Goal: Entertainment & Leisure: Consume media (video, audio)

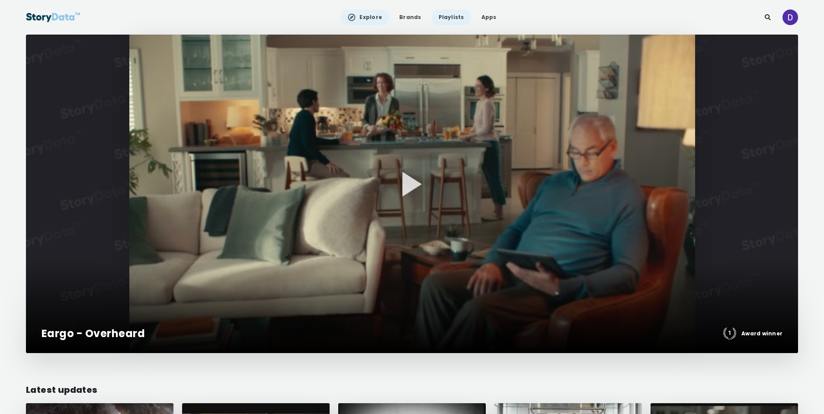
click at [448, 16] on link "Playlists" at bounding box center [451, 18] width 39 height 16
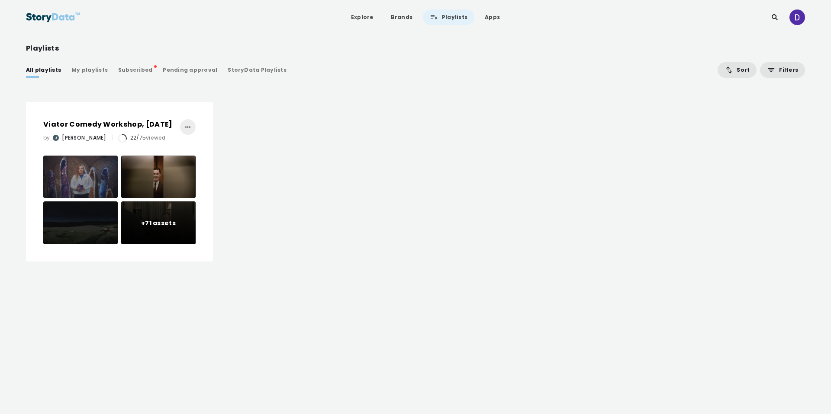
click at [228, 68] on div "StoryData Playlists" at bounding box center [257, 70] width 59 height 9
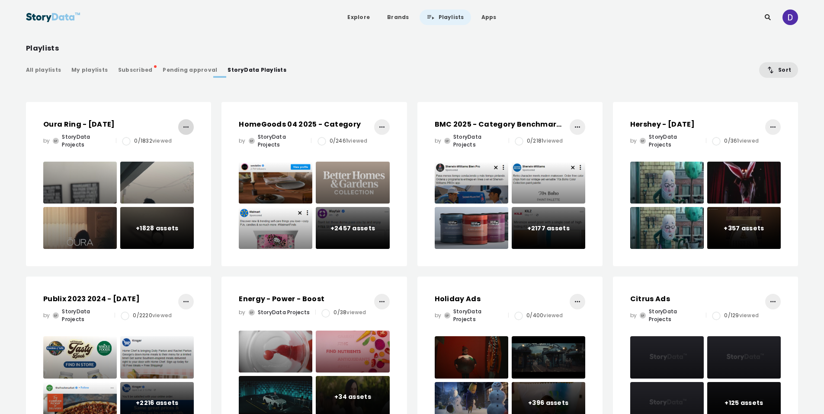
click at [183, 131] on icon "button" at bounding box center [186, 127] width 9 height 9
click at [133, 118] on div "Oura Ring - [DATE] by SP StoryData Projects | 0/1832 viewed +1828 assets +1828 …" at bounding box center [118, 184] width 185 height 164
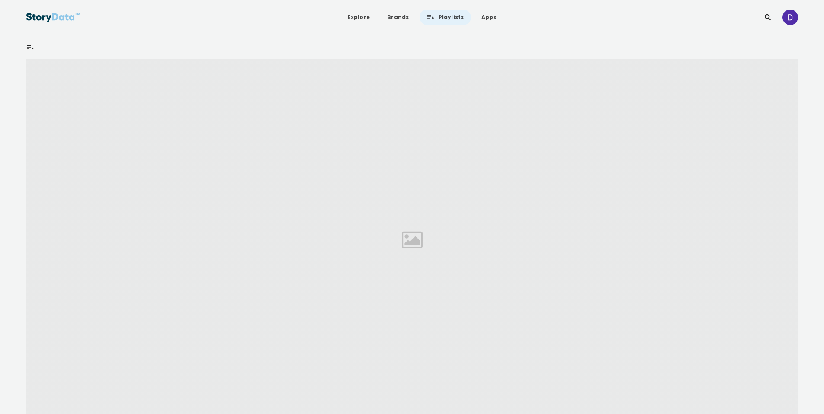
drag, startPoint x: 110, startPoint y: 122, endPoint x: 101, endPoint y: 122, distance: 9.1
click at [101, 122] on div at bounding box center [412, 240] width 772 height 362
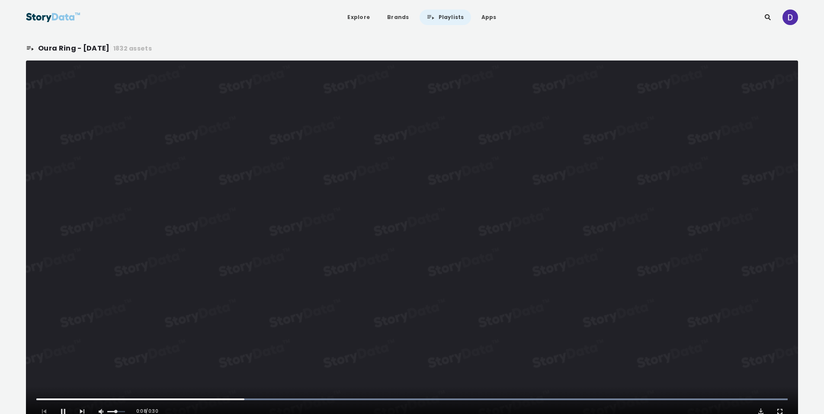
scroll to position [170, 0]
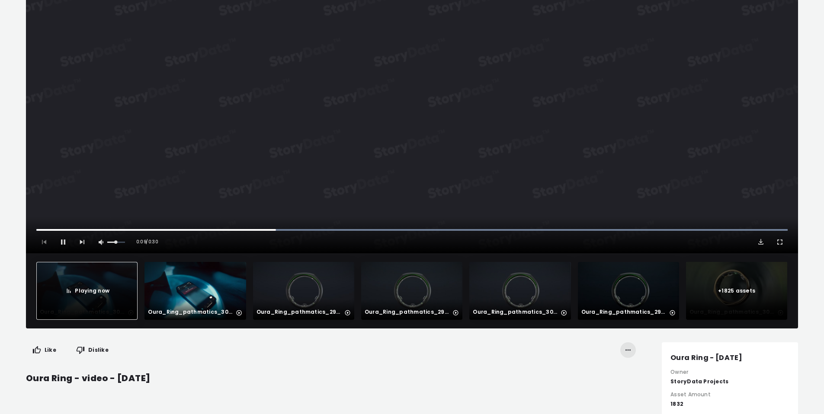
click at [226, 276] on div "Oura_Ring_pathmatics_309318177.webm" at bounding box center [195, 291] width 94 height 51
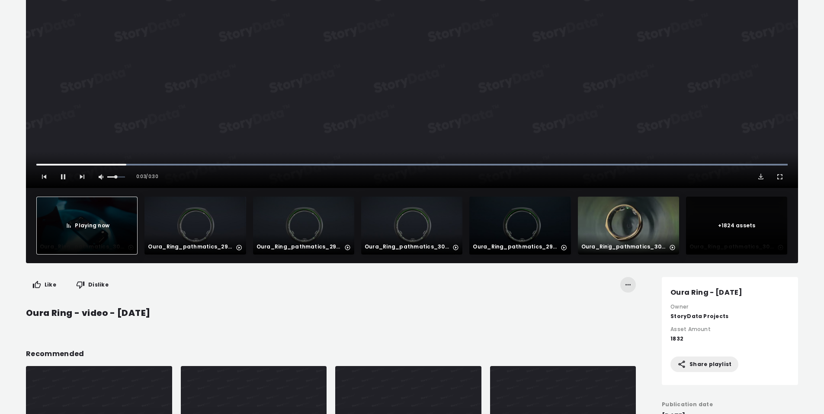
scroll to position [237, 0]
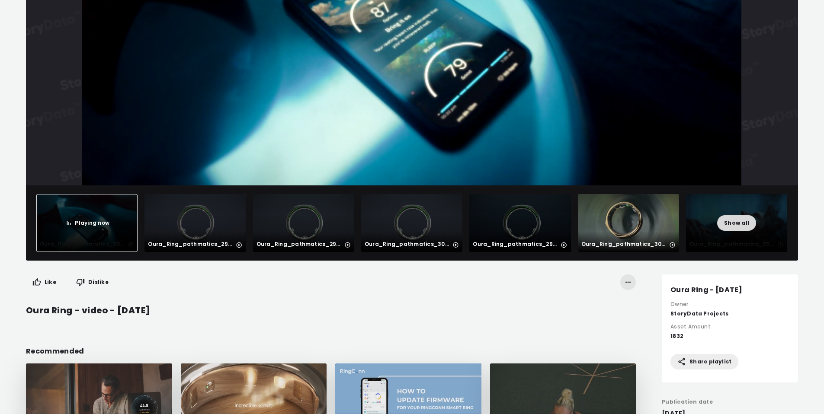
click at [738, 223] on span "Show all" at bounding box center [736, 223] width 25 height 9
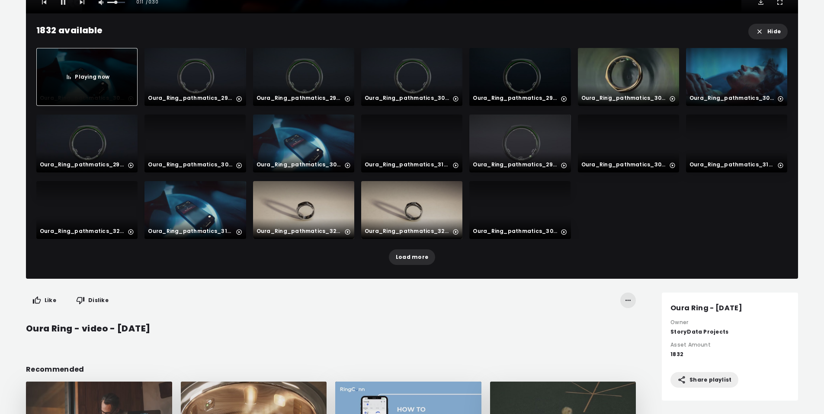
scroll to position [284, 0]
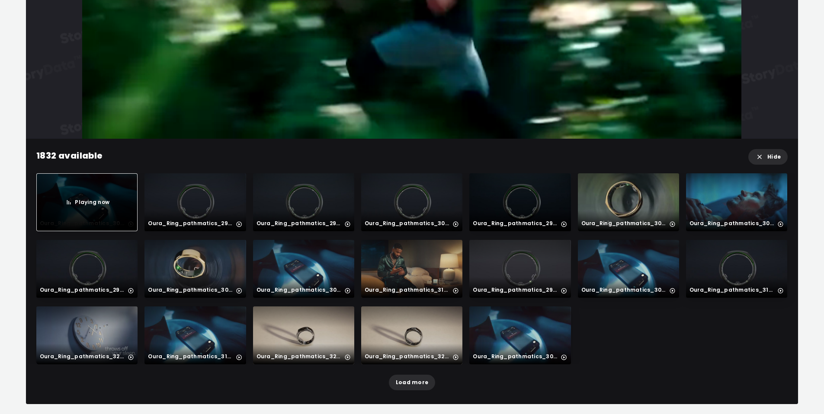
click at [404, 200] on div "Oura_Ring_pathmatics_308107844.mp4" at bounding box center [412, 202] width 94 height 51
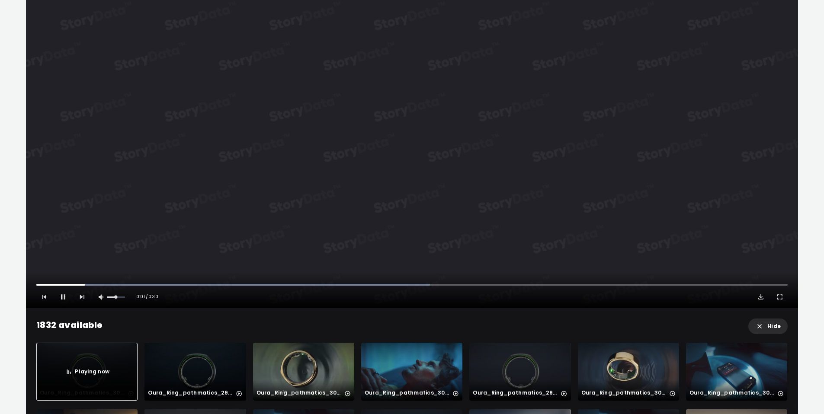
scroll to position [183, 0]
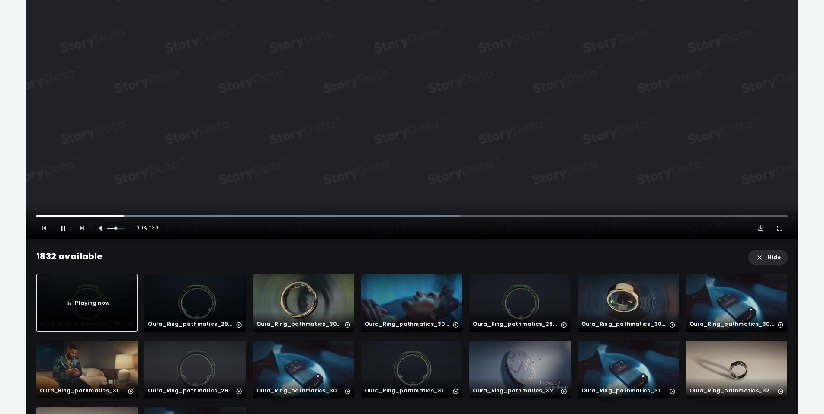
click at [66, 230] on span "Video Player" at bounding box center [63, 228] width 9 height 9
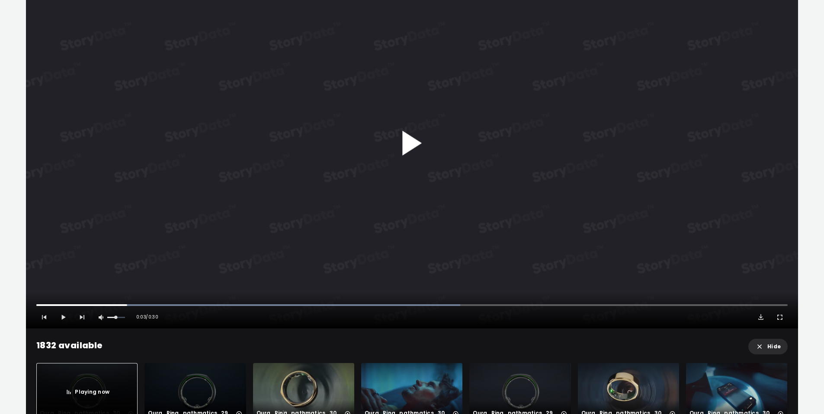
scroll to position [0, 0]
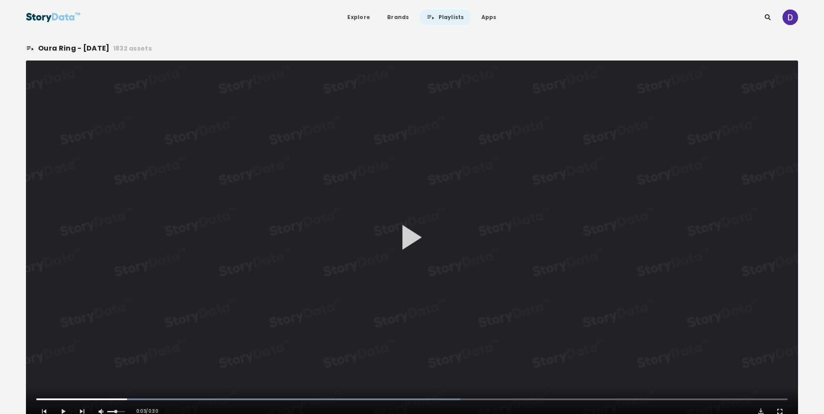
click at [443, 18] on link "Playlists" at bounding box center [445, 18] width 51 height 16
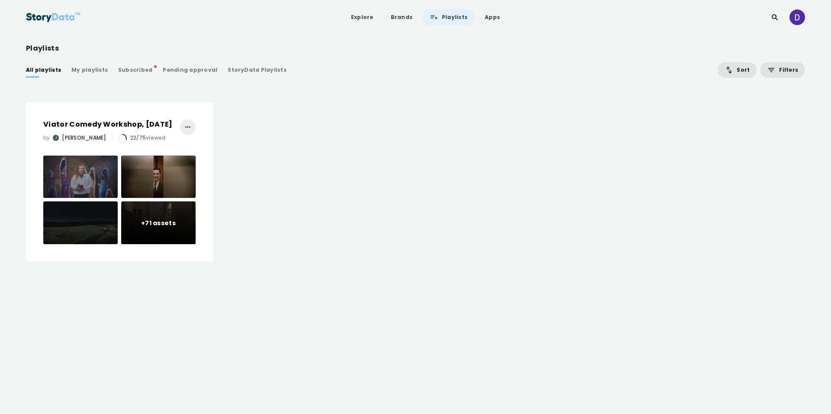
click at [110, 124] on span "Viator Comedy Workshop, [DATE]" at bounding box center [107, 124] width 129 height 10
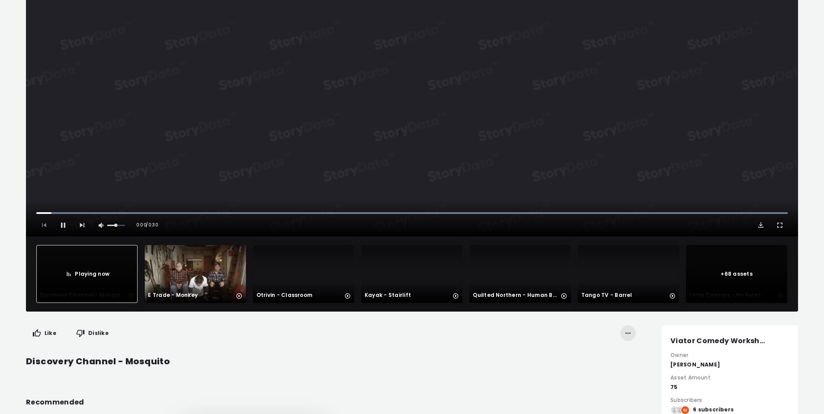
scroll to position [255, 0]
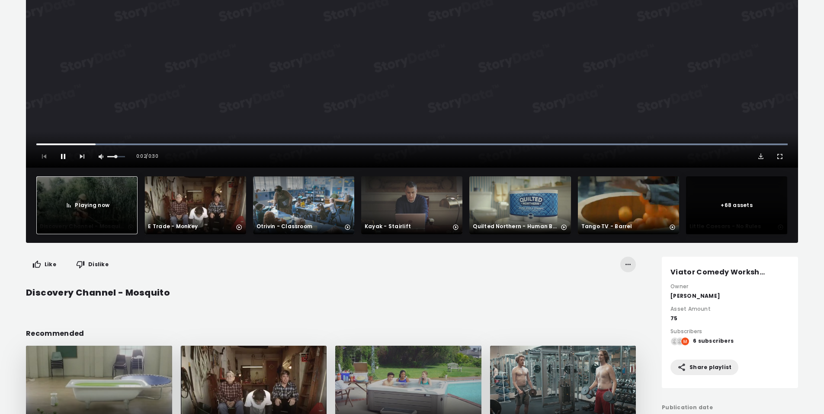
click at [64, 154] on span "Video Player" at bounding box center [63, 156] width 9 height 9
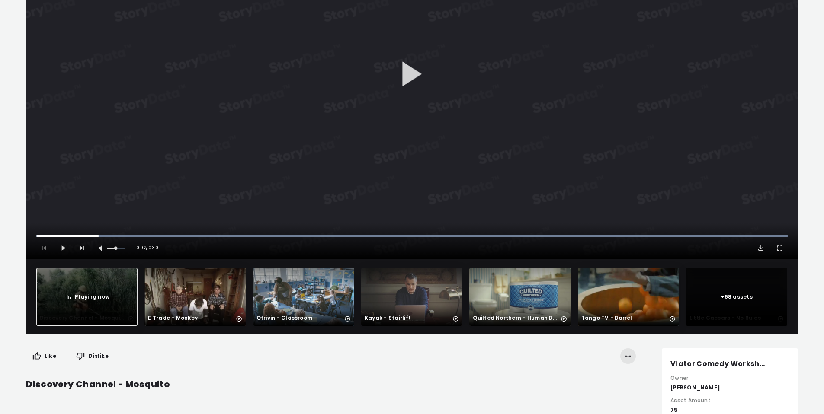
scroll to position [0, 0]
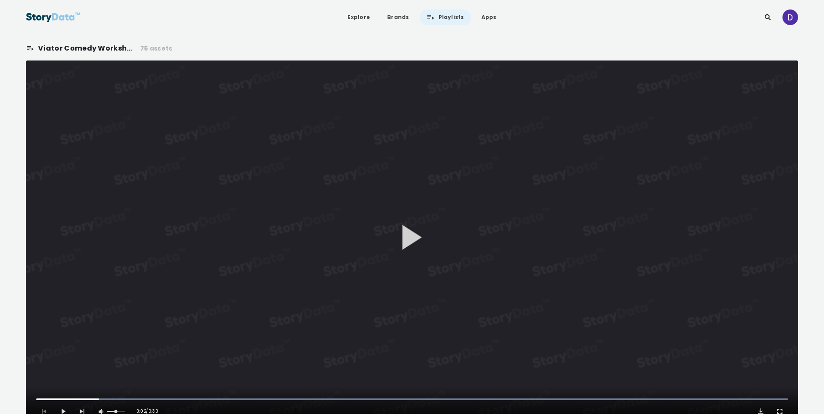
click at [452, 16] on link "Playlists" at bounding box center [445, 18] width 51 height 16
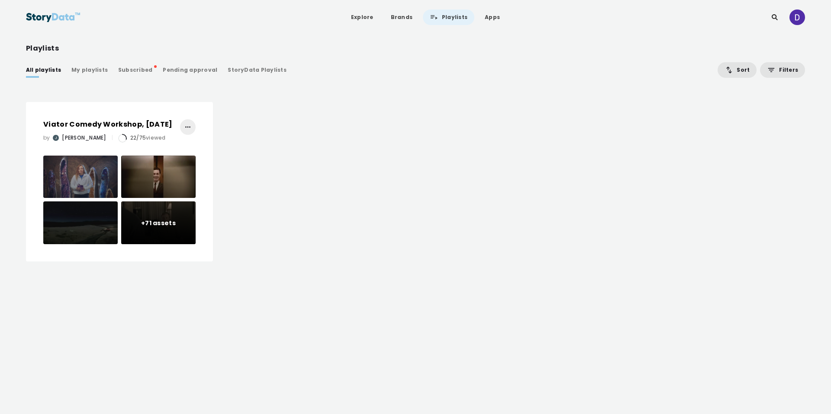
click at [228, 68] on div "StoryData Playlists" at bounding box center [257, 70] width 59 height 9
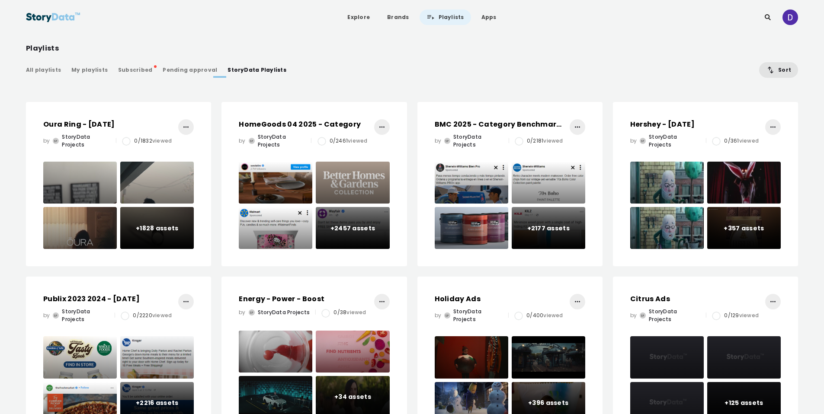
click at [113, 132] on div "Oura Ring - [DATE] by SP StoryData Projects | 0/1832 viewed" at bounding box center [107, 133] width 128 height 29
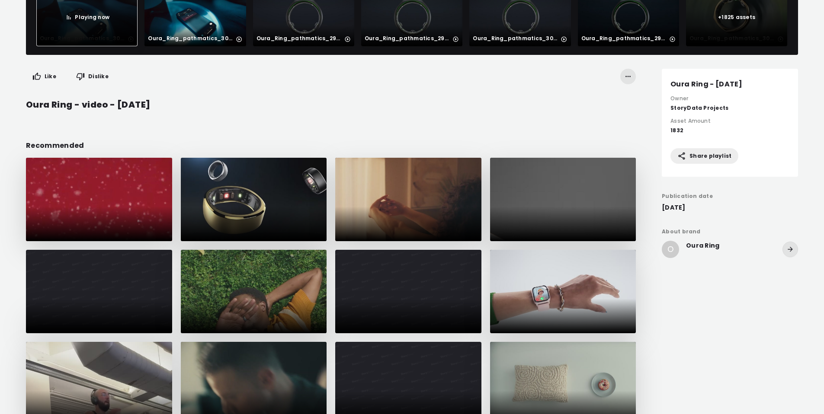
scroll to position [400, 0]
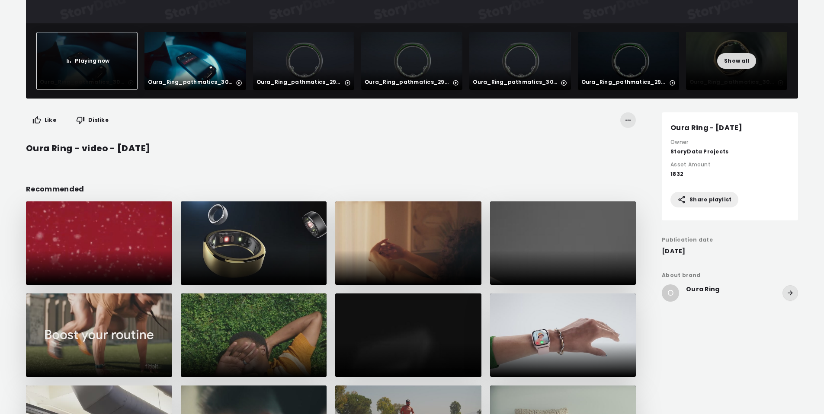
click at [730, 60] on span "Show all" at bounding box center [736, 61] width 25 height 9
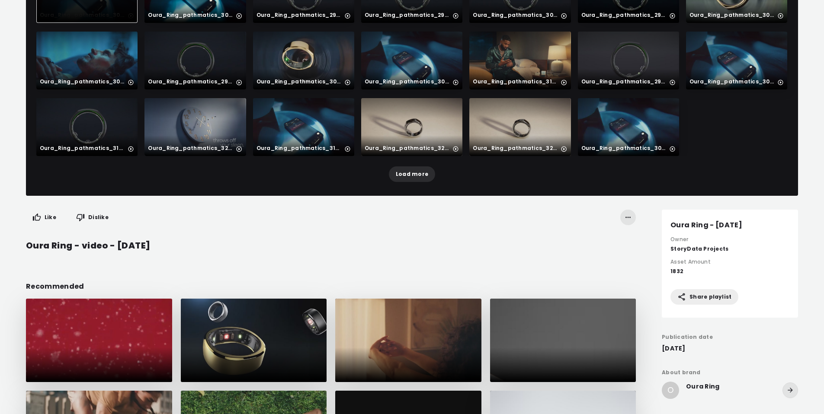
scroll to position [497, 0]
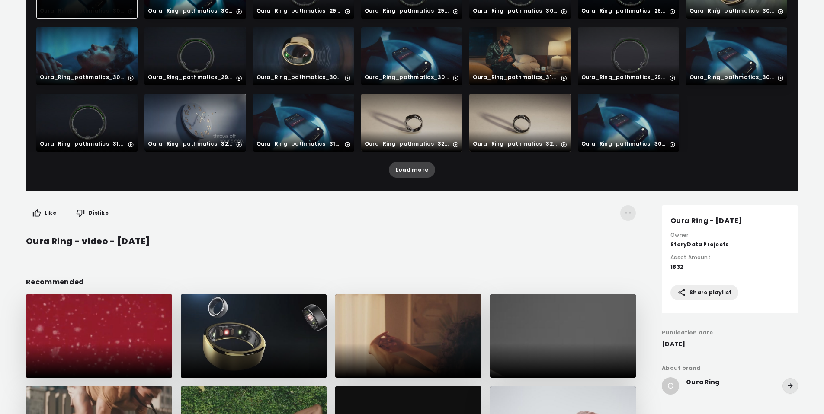
click at [414, 173] on span "Load more" at bounding box center [412, 170] width 32 height 9
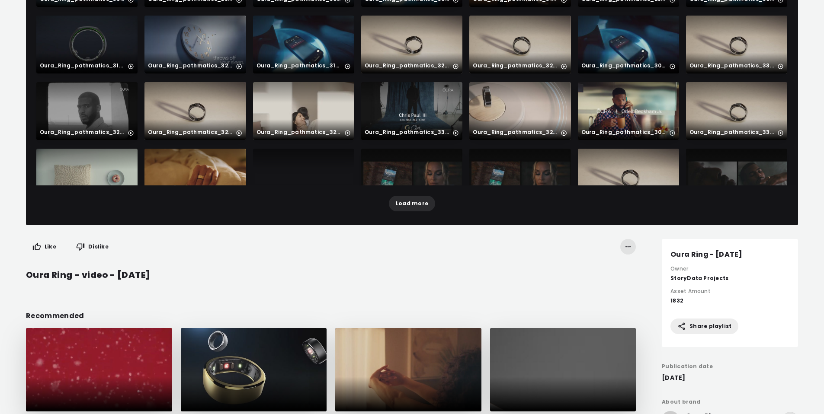
scroll to position [141, 0]
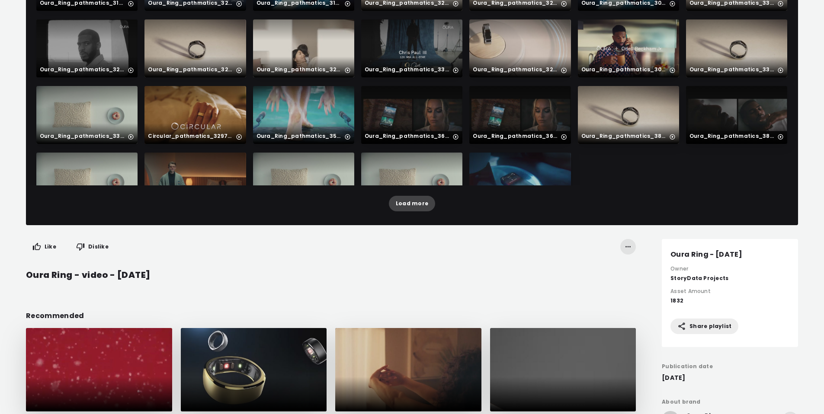
click at [411, 208] on span "Load more" at bounding box center [412, 203] width 32 height 9
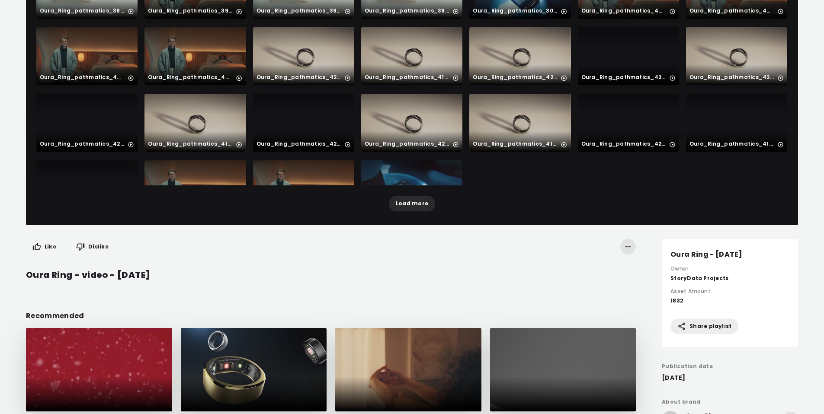
scroll to position [339, 0]
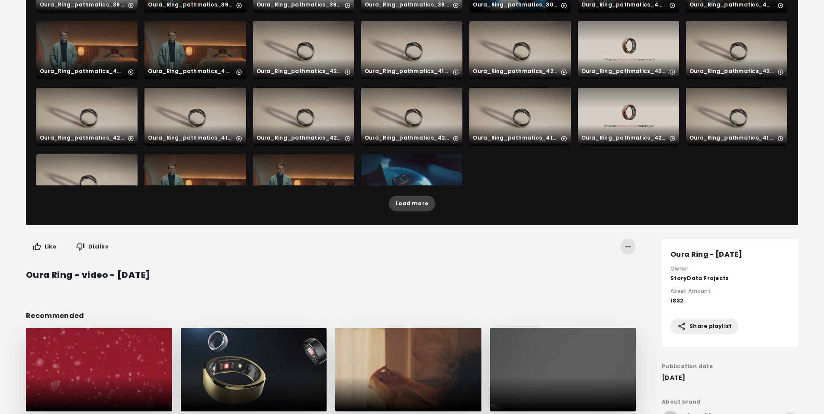
click at [412, 208] on span "Load more" at bounding box center [412, 203] width 32 height 9
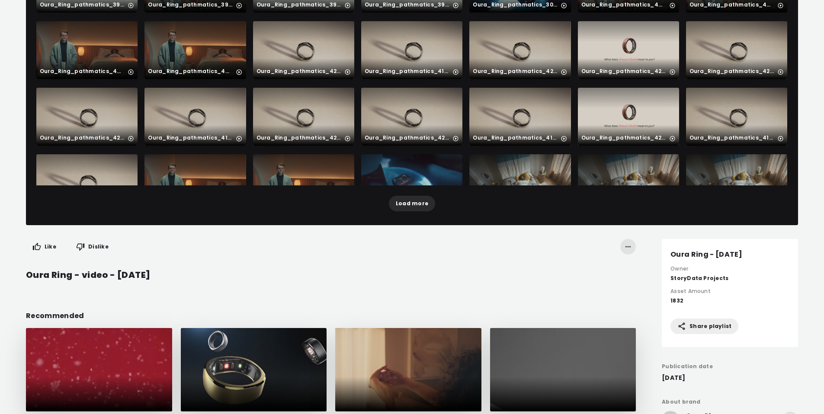
scroll to position [537, 0]
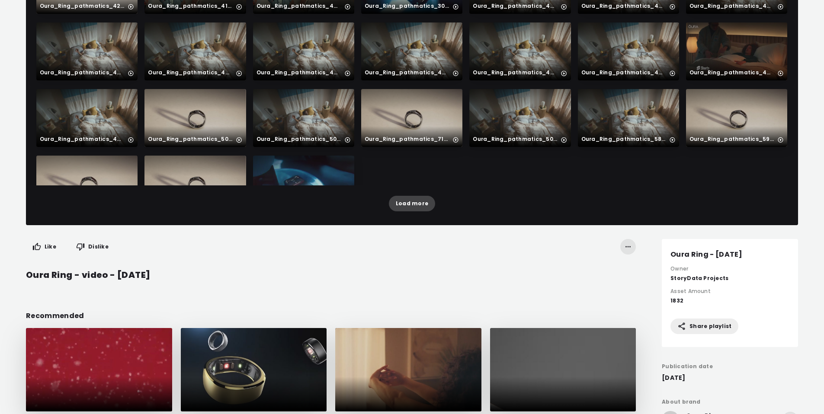
click at [417, 208] on span "Load more" at bounding box center [412, 203] width 32 height 9
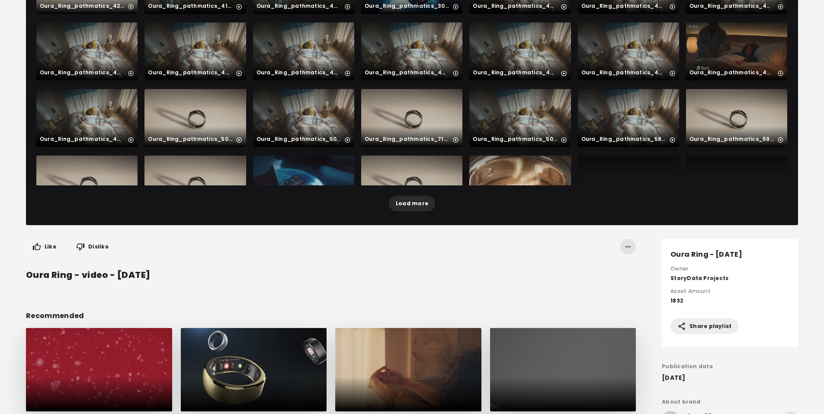
scroll to position [735, 0]
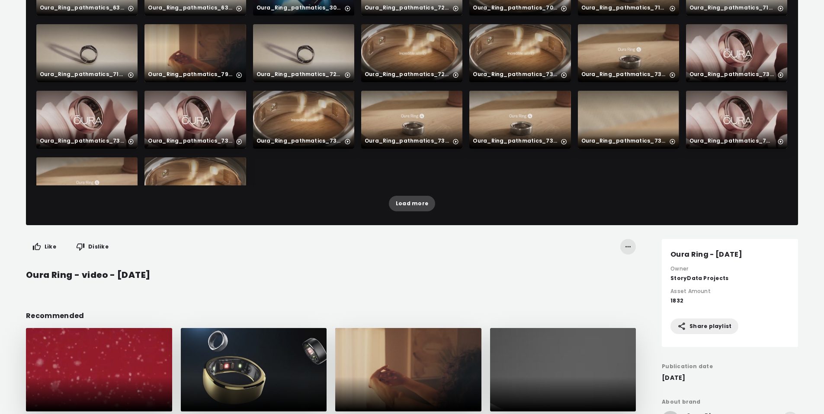
click at [417, 208] on span "Load more" at bounding box center [412, 203] width 32 height 9
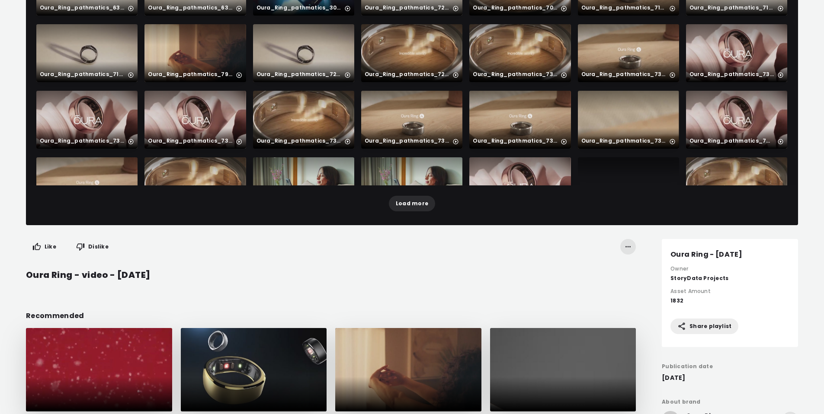
scroll to position [933, 0]
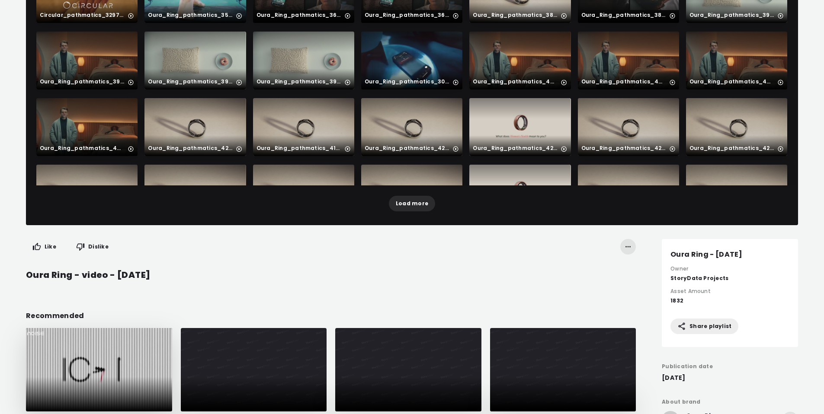
scroll to position [222, 0]
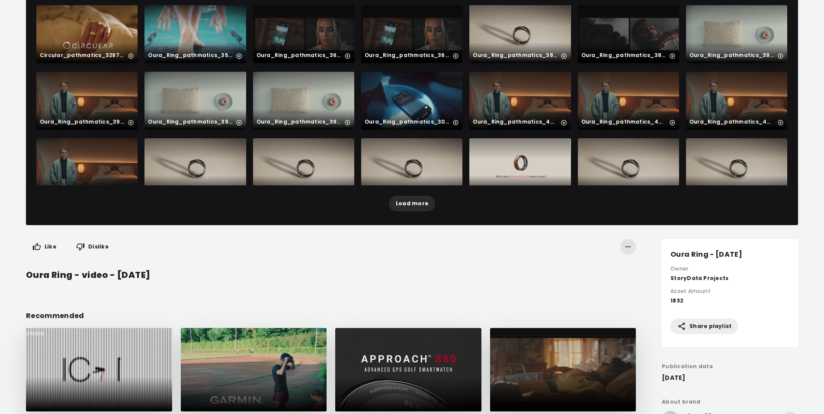
click at [513, 79] on div "Oura_Ring_pathmatics_408514512.mp4" at bounding box center [520, 100] width 94 height 51
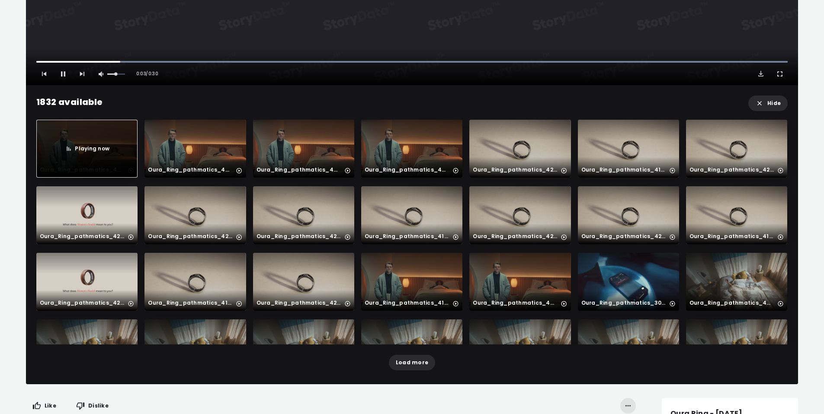
scroll to position [520, 0]
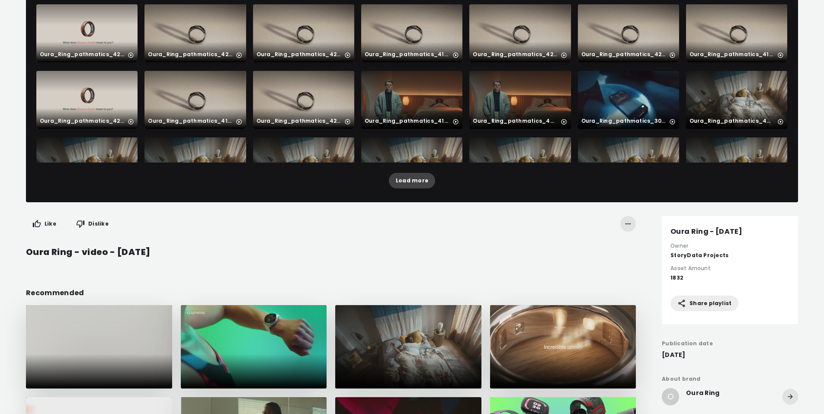
click at [422, 185] on span "Load more" at bounding box center [412, 180] width 32 height 9
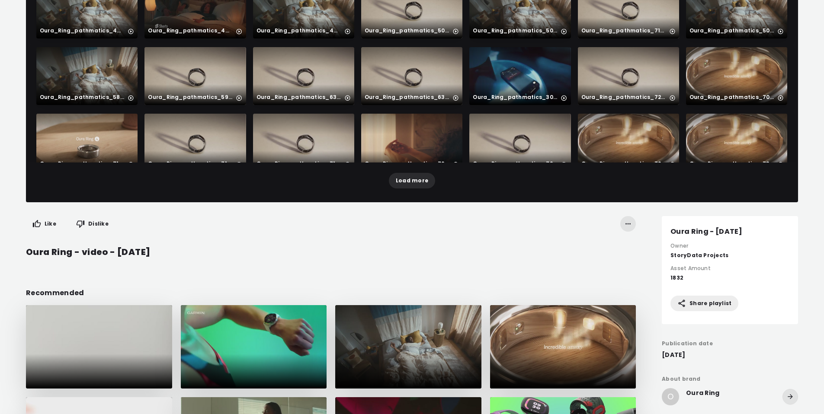
scroll to position [735, 0]
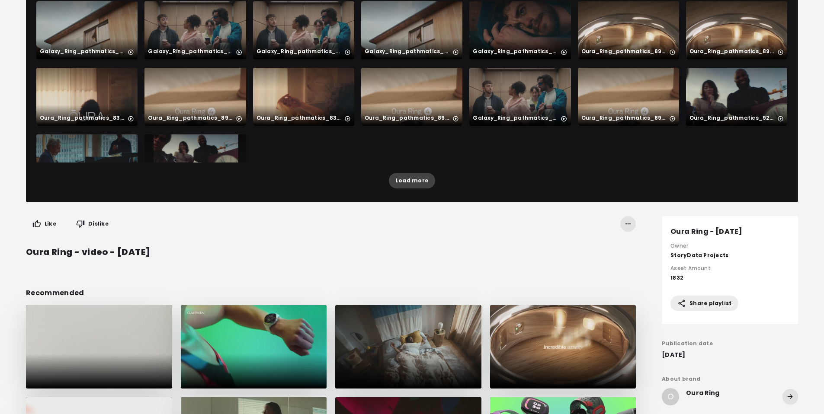
click at [412, 185] on span "Load more" at bounding box center [412, 180] width 32 height 9
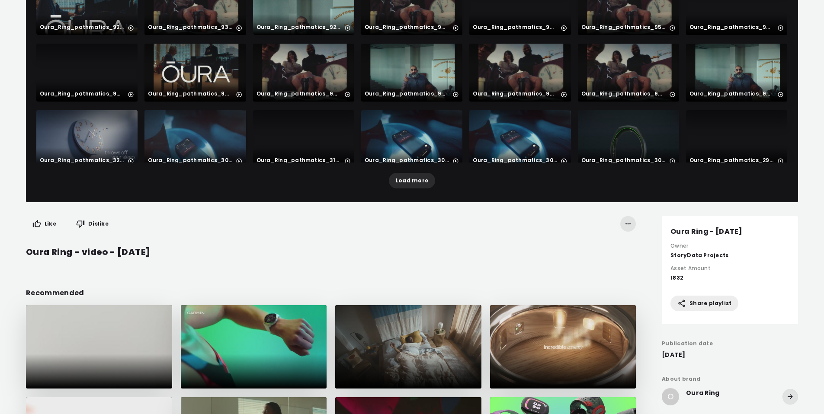
scroll to position [933, 0]
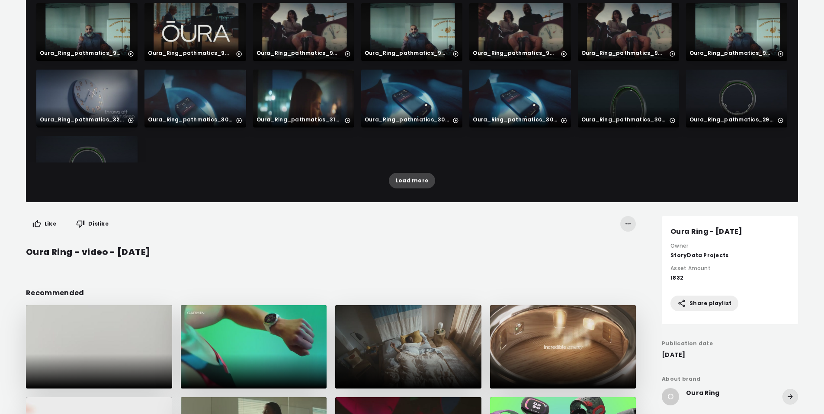
click at [411, 185] on span "Load more" at bounding box center [412, 180] width 32 height 9
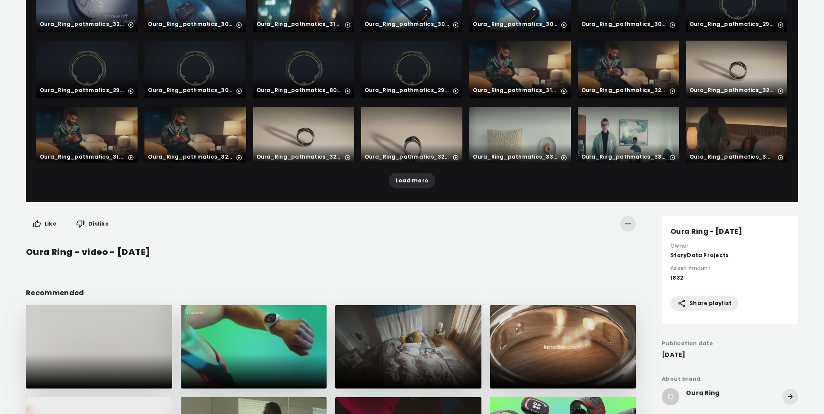
scroll to position [1065, 0]
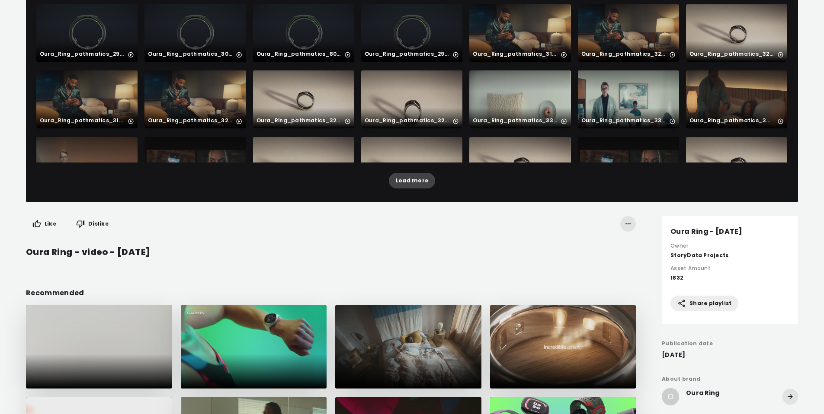
click at [416, 185] on span "Load more" at bounding box center [412, 180] width 32 height 9
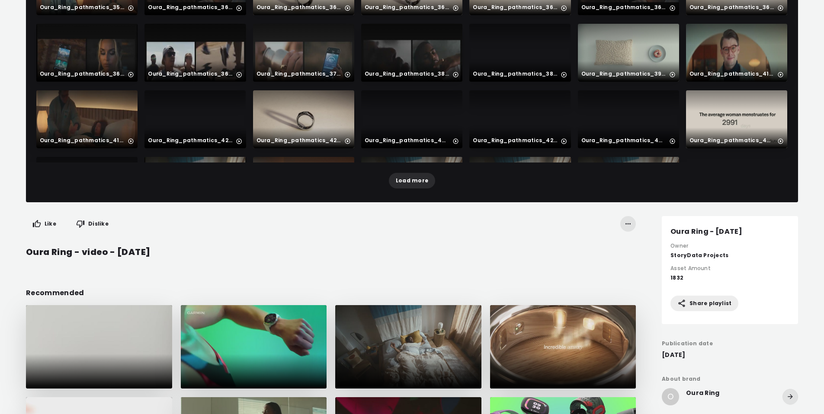
scroll to position [1264, 0]
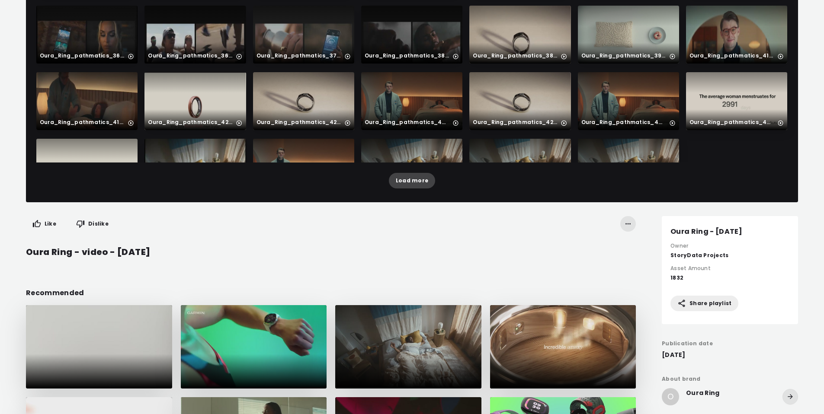
click at [417, 185] on span "Load more" at bounding box center [412, 180] width 32 height 9
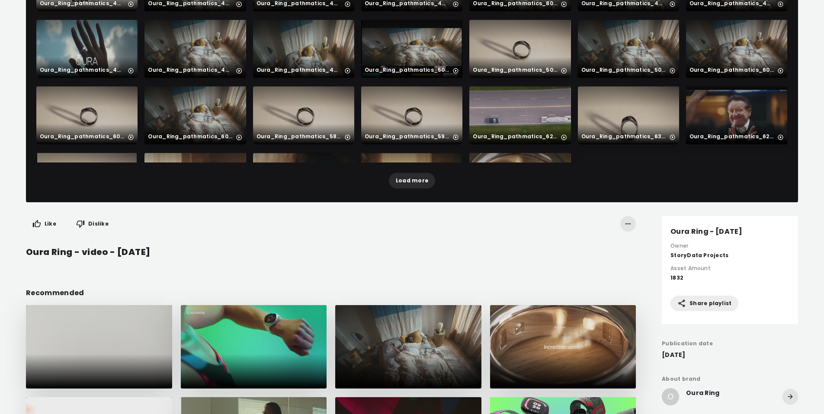
scroll to position [1462, 0]
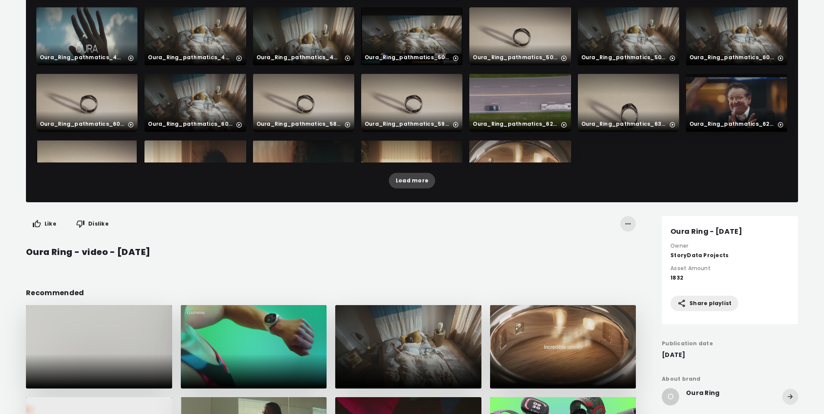
click at [414, 189] on button "Load more" at bounding box center [412, 181] width 46 height 16
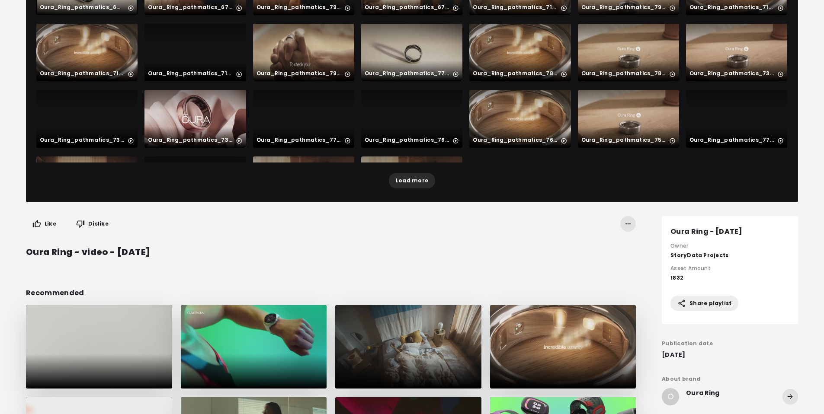
scroll to position [1660, 0]
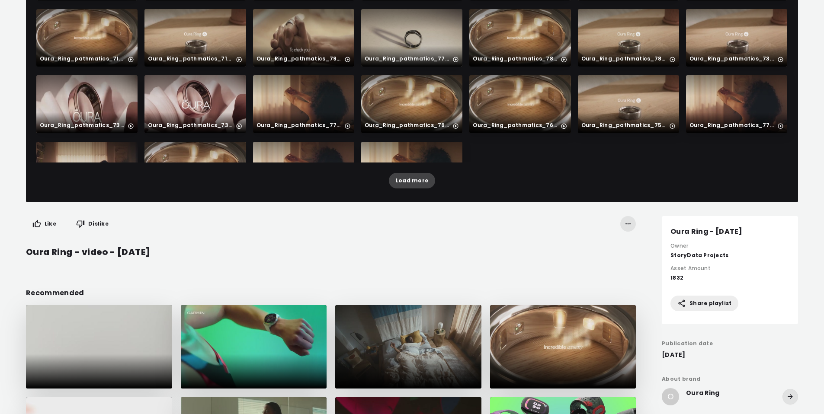
click at [417, 189] on button "Load more" at bounding box center [412, 181] width 46 height 16
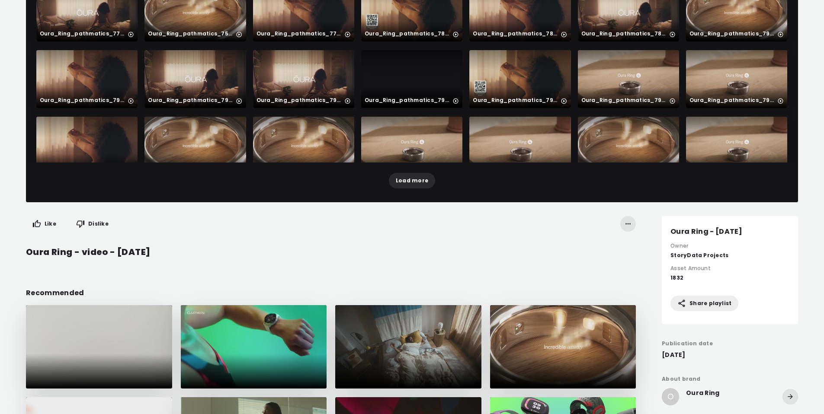
scroll to position [1858, 0]
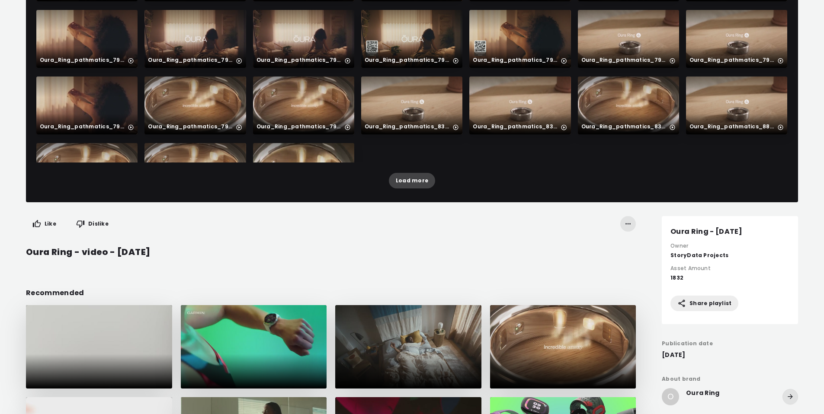
click at [416, 185] on span "Load more" at bounding box center [412, 180] width 32 height 9
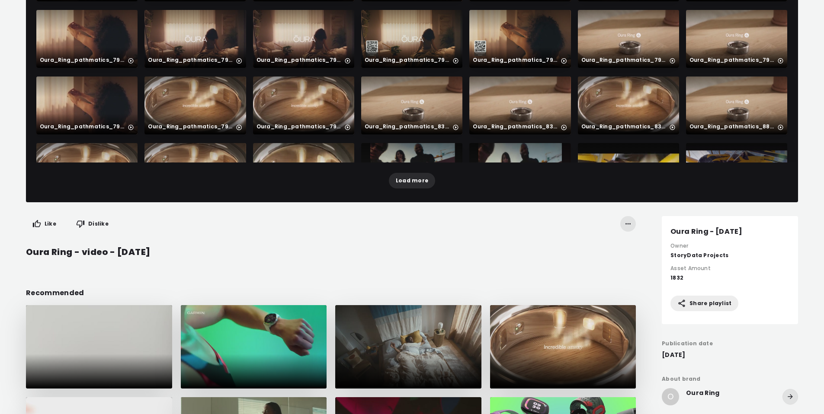
scroll to position [2056, 0]
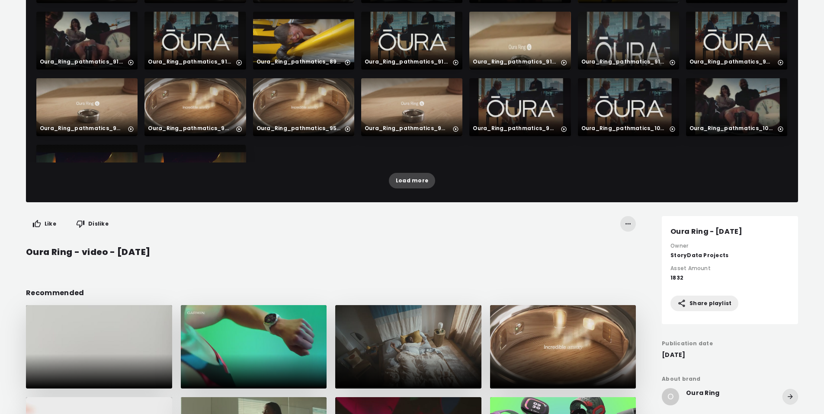
click at [409, 185] on span "Load more" at bounding box center [412, 180] width 32 height 9
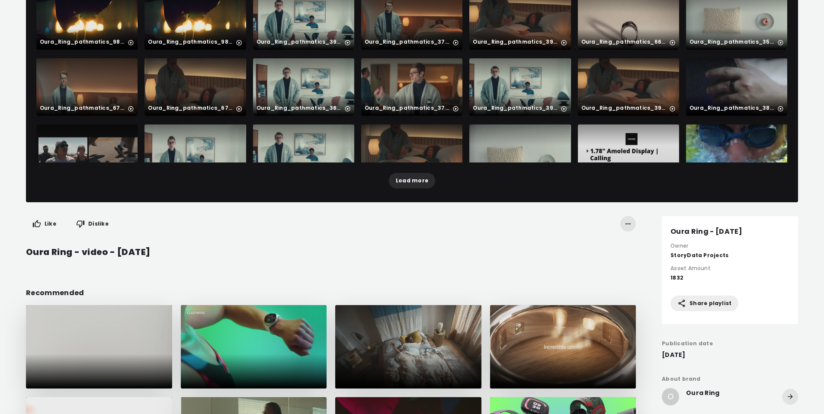
scroll to position [2255, 0]
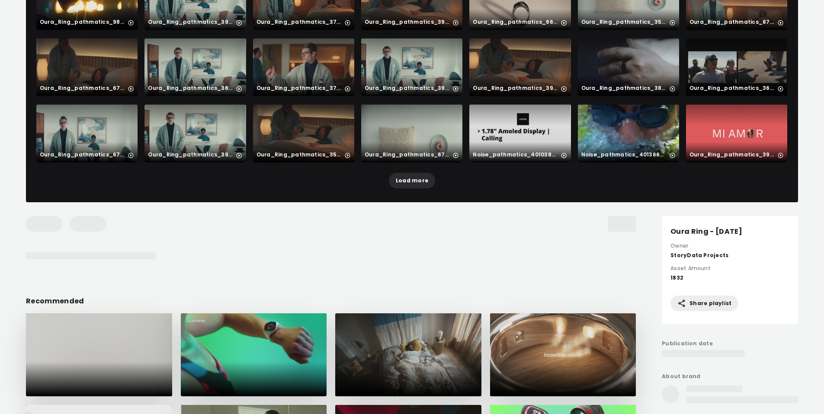
scroll to position [2188, 0]
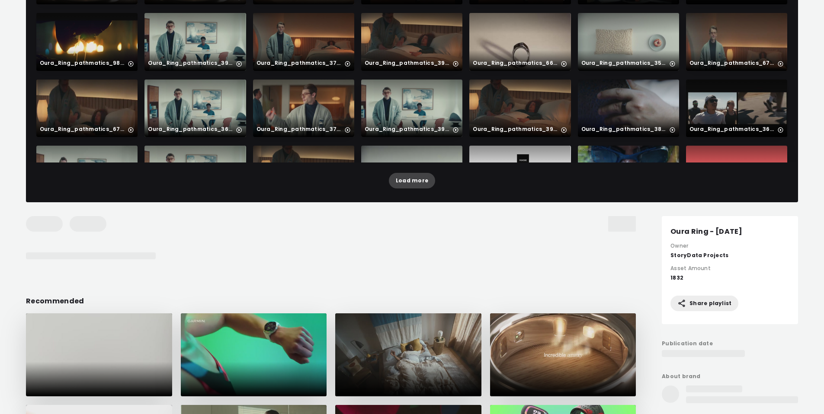
click at [421, 185] on span "Load more" at bounding box center [412, 180] width 32 height 9
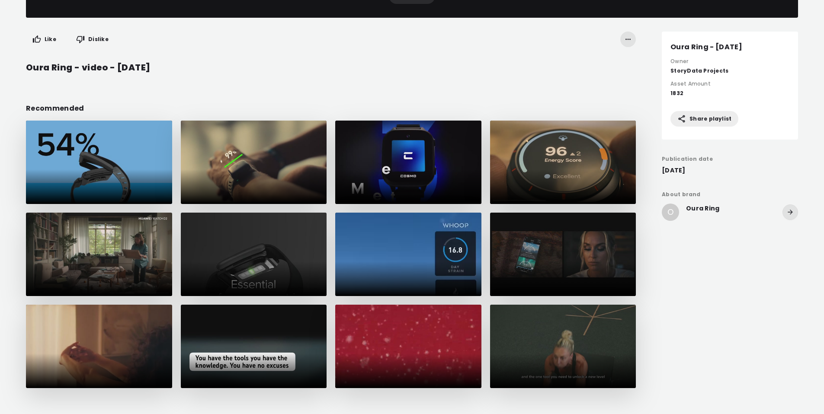
scroll to position [733, 0]
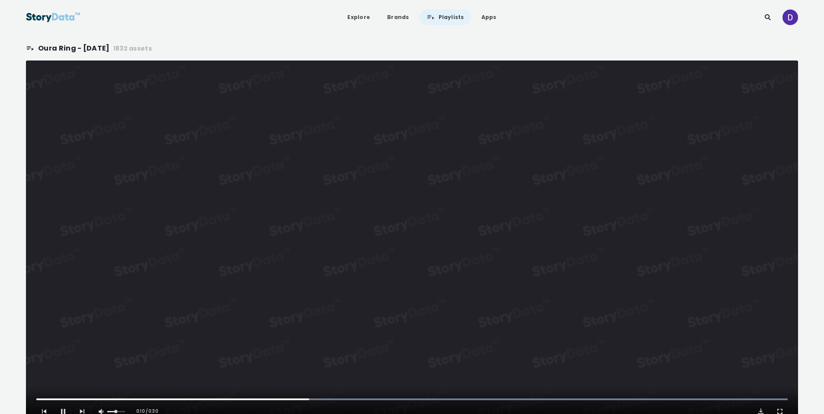
click at [488, 155] on video "Video Player" at bounding box center [412, 242] width 772 height 362
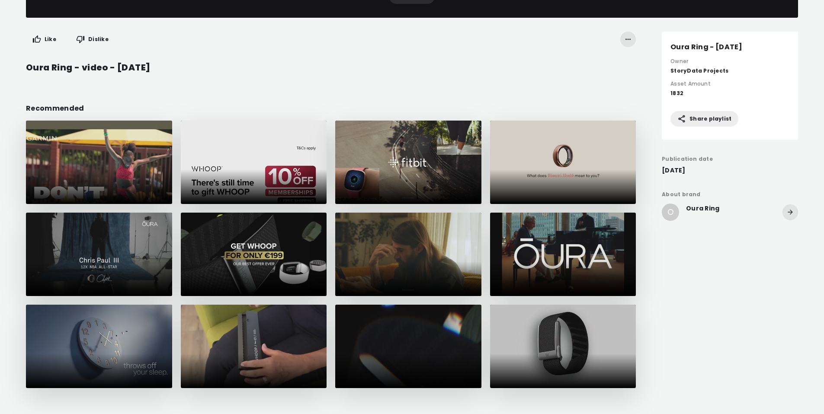
scroll to position [733, 0]
